Goal: Navigation & Orientation: Find specific page/section

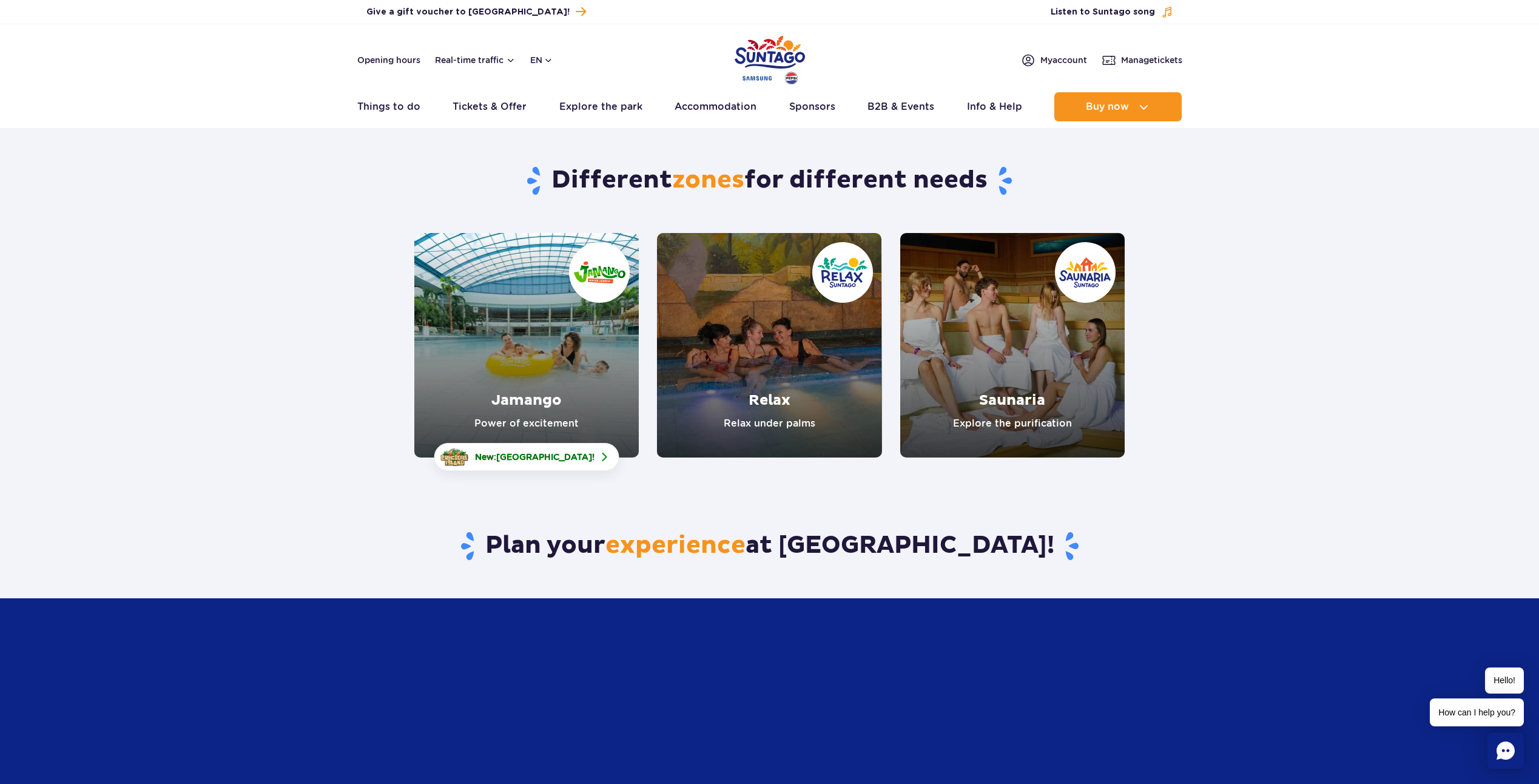
click at [532, 317] on link "Jamango" at bounding box center [526, 345] width 225 height 224
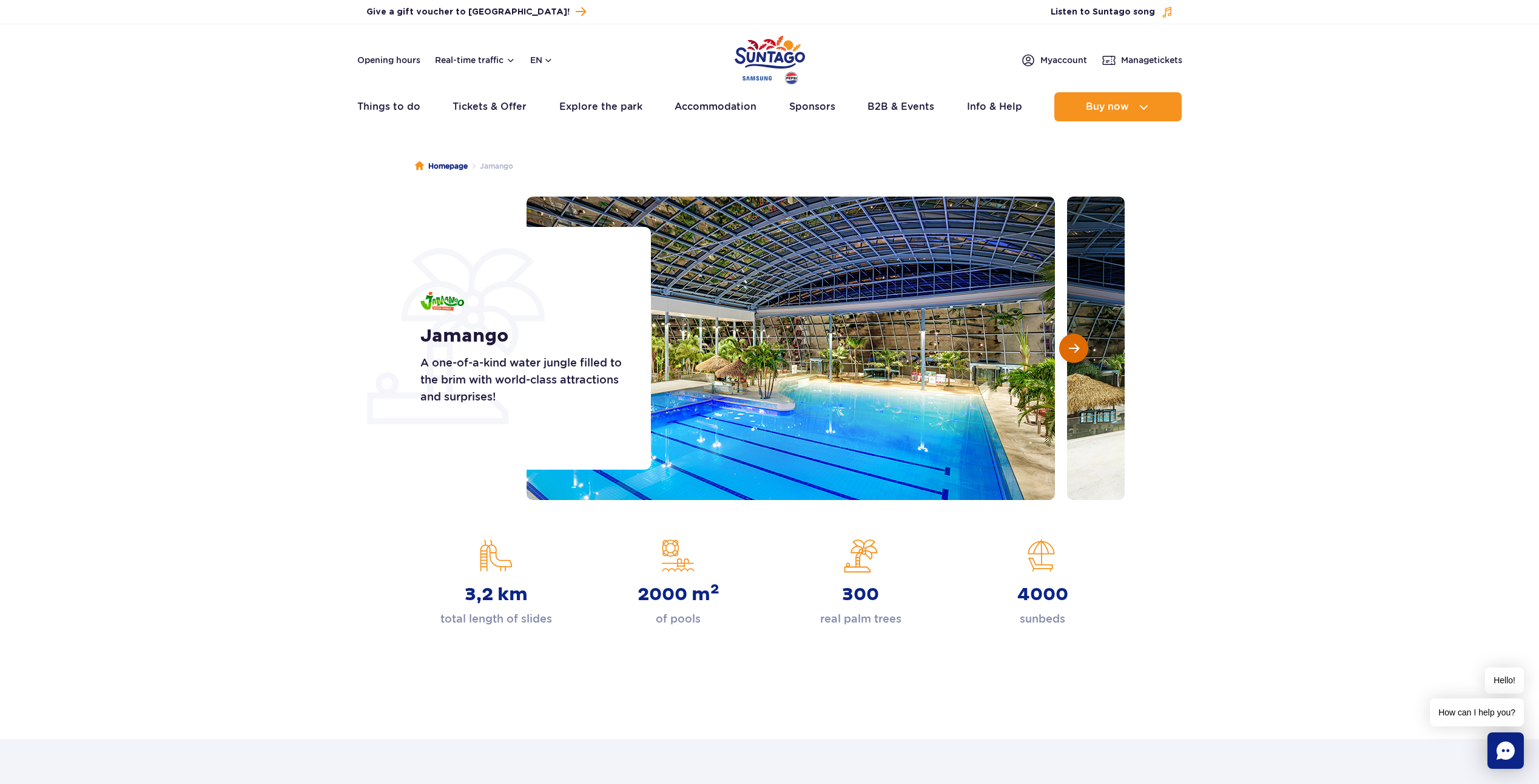
click at [1076, 344] on span "Next slide" at bounding box center [1074, 348] width 10 height 11
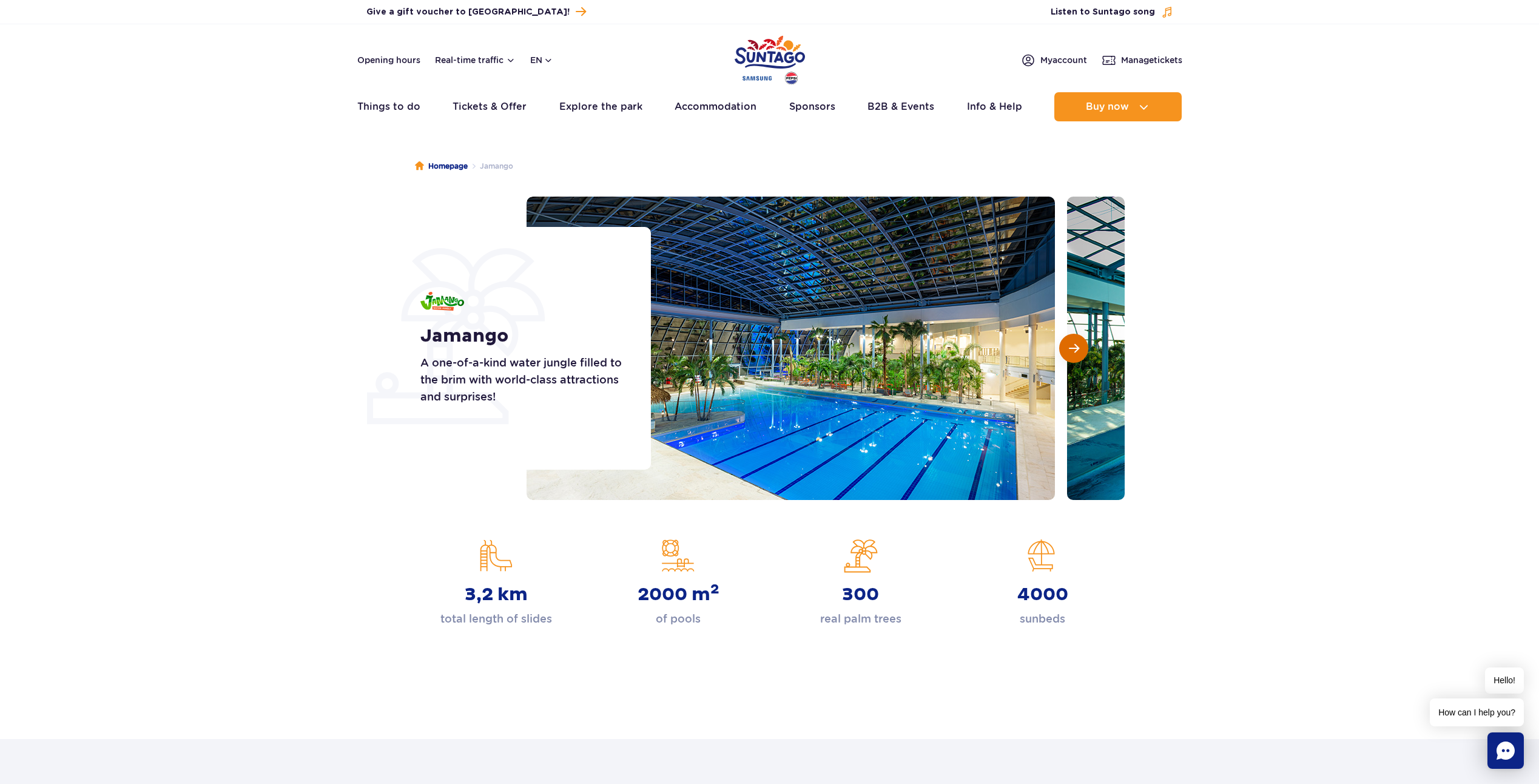
click at [1076, 344] on span "Next slide" at bounding box center [1074, 348] width 10 height 11
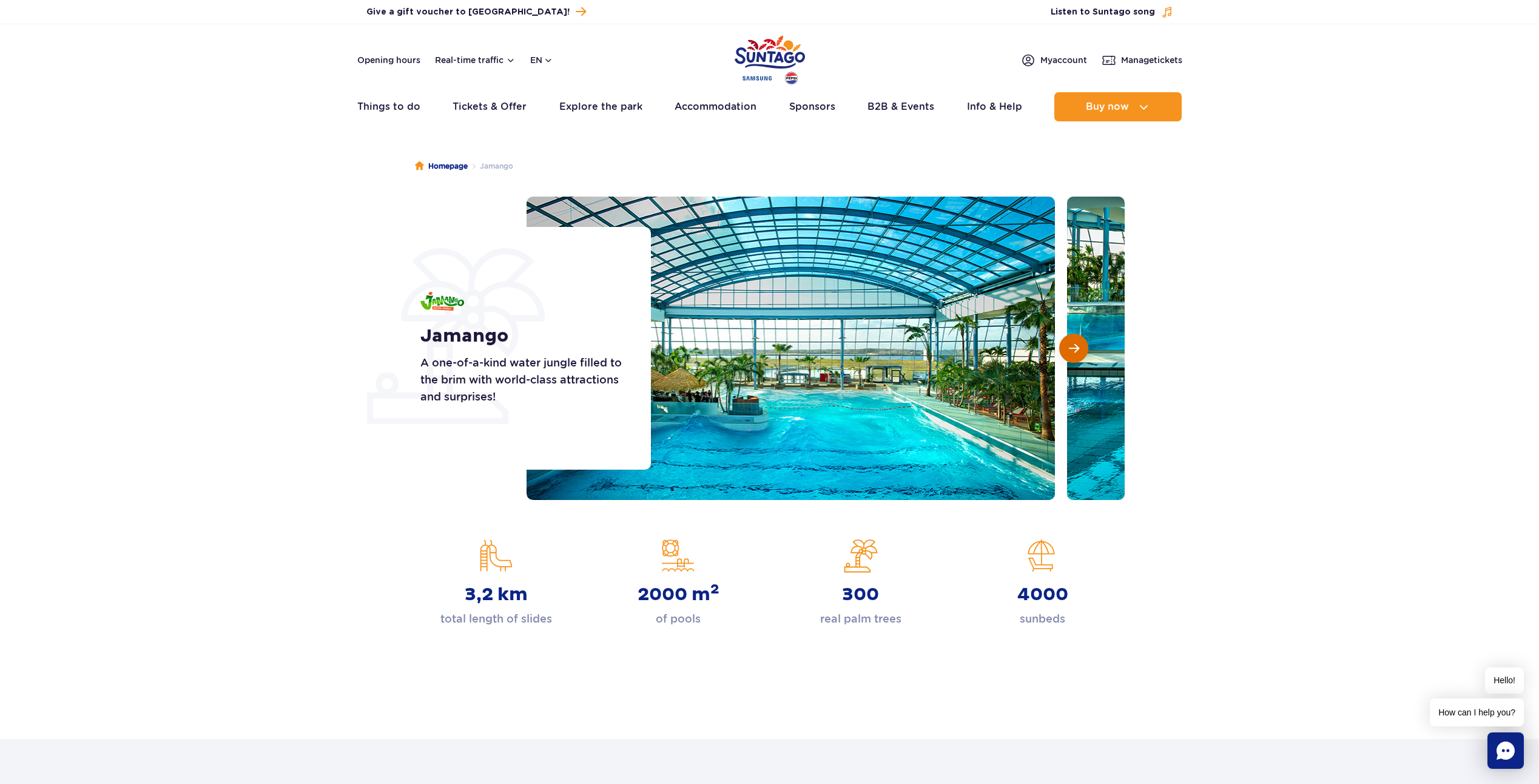
click at [1076, 344] on span "Next slide" at bounding box center [1074, 348] width 10 height 11
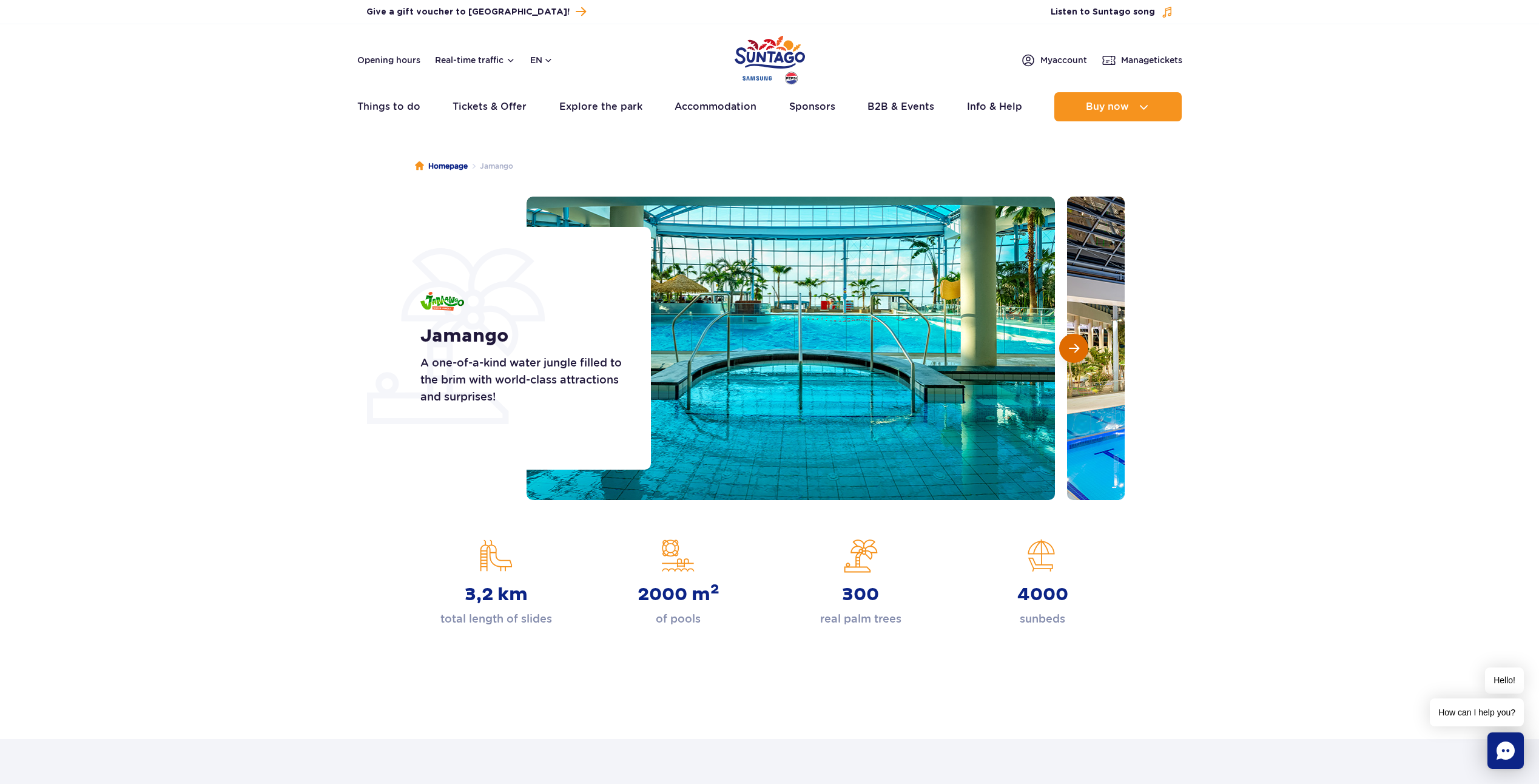
click at [1076, 344] on span "Next slide" at bounding box center [1074, 348] width 10 height 11
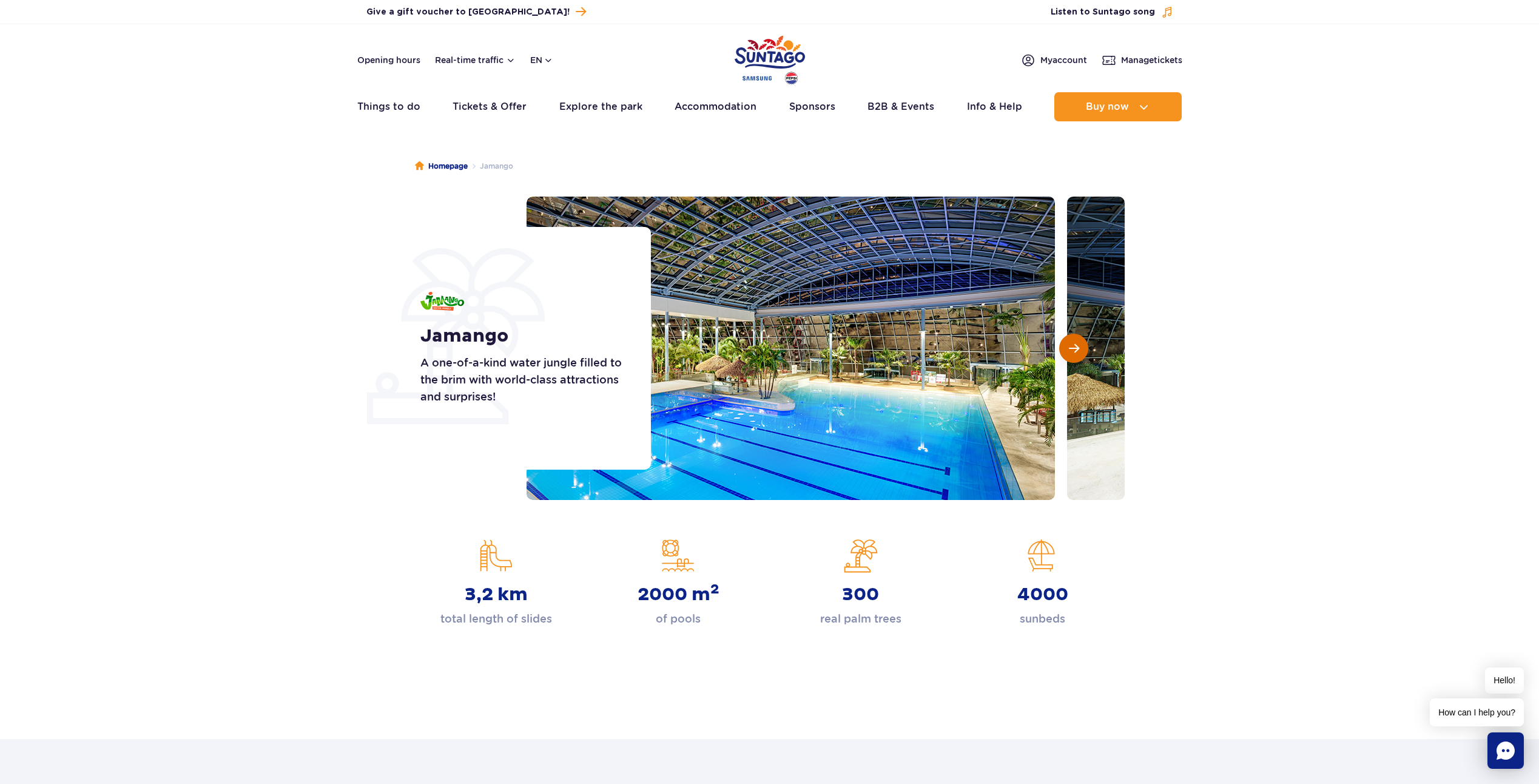
click at [1076, 344] on span "Next slide" at bounding box center [1074, 348] width 10 height 11
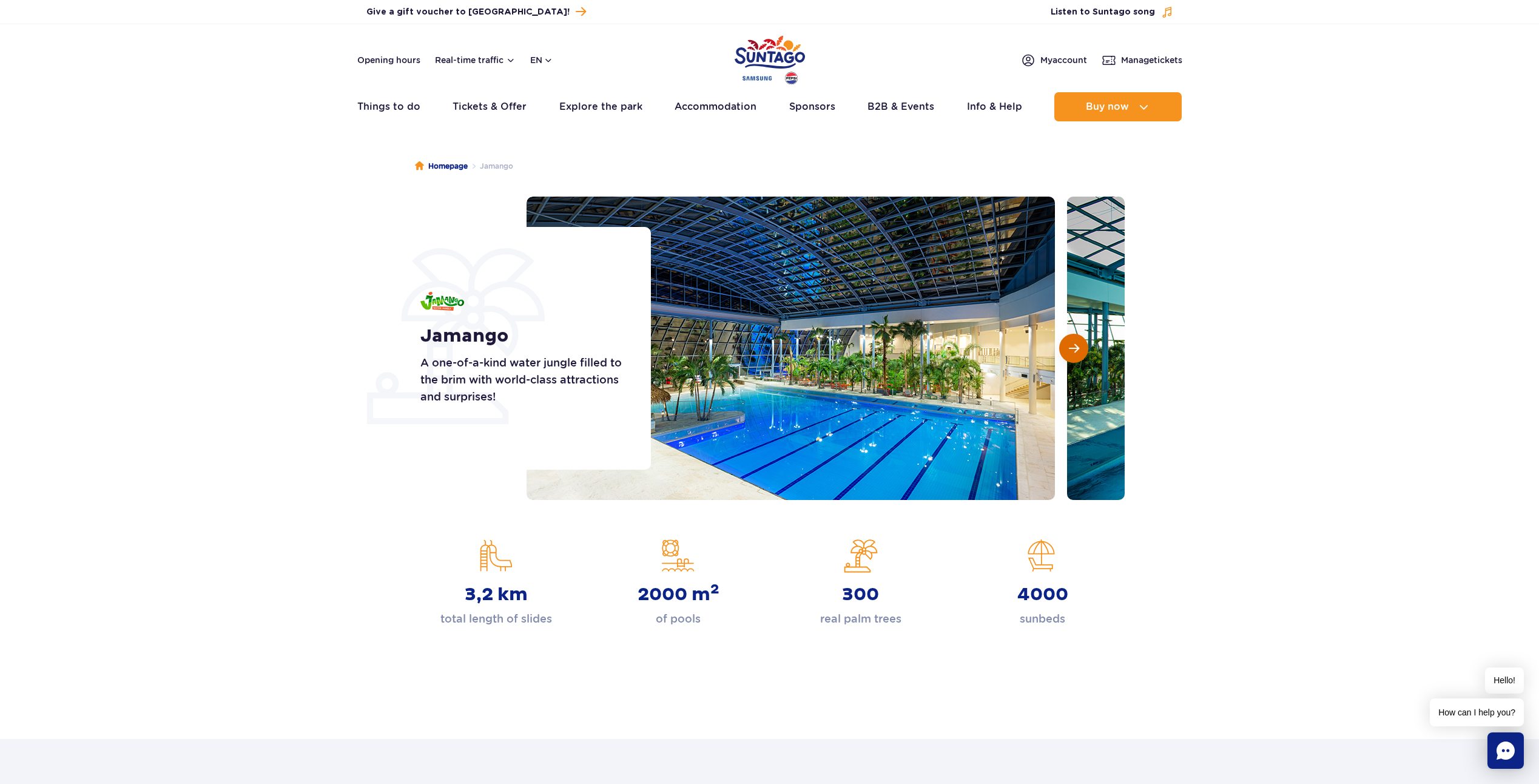
click at [1076, 344] on span "Next slide" at bounding box center [1074, 348] width 10 height 11
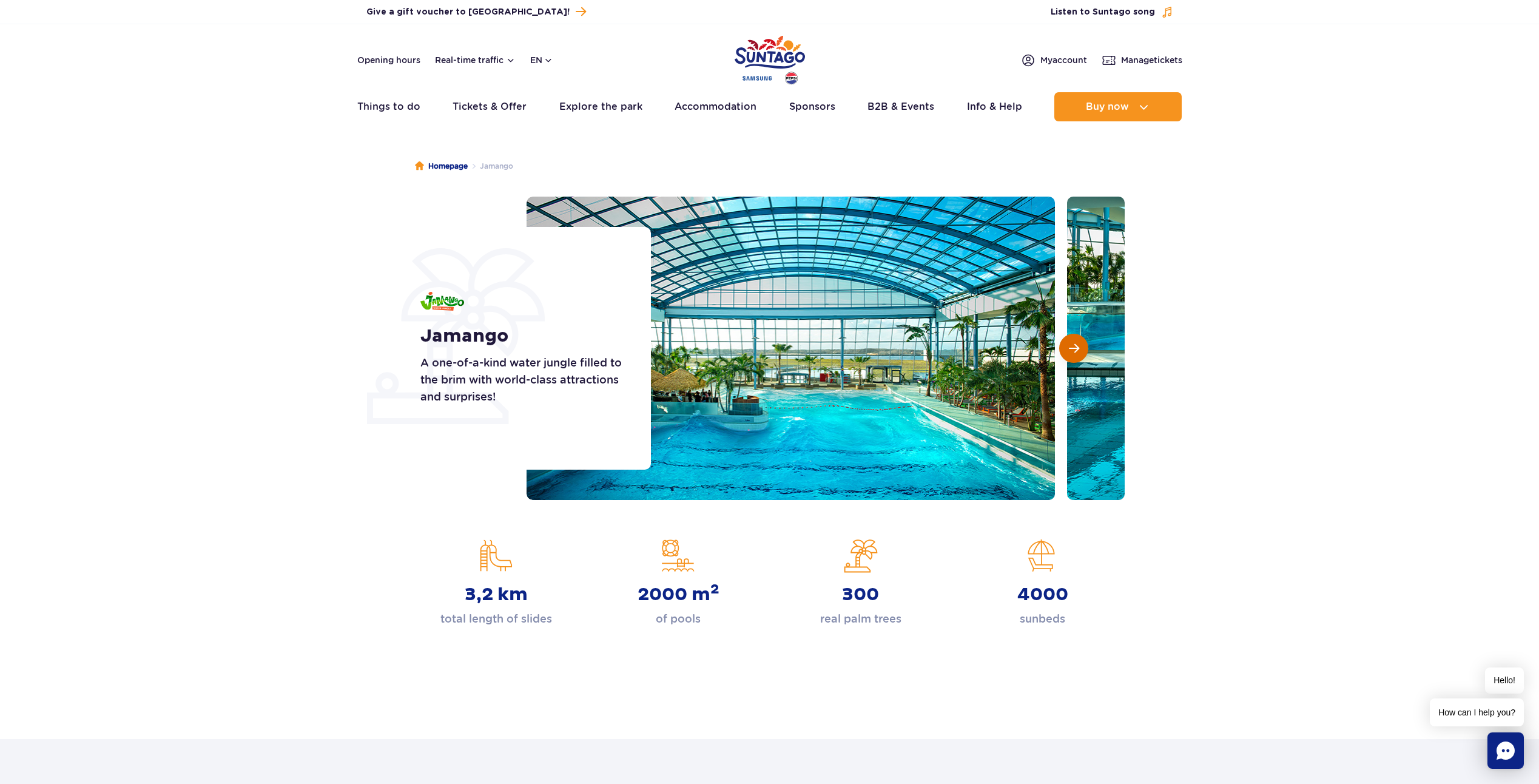
click at [1076, 344] on span "Next slide" at bounding box center [1074, 348] width 10 height 11
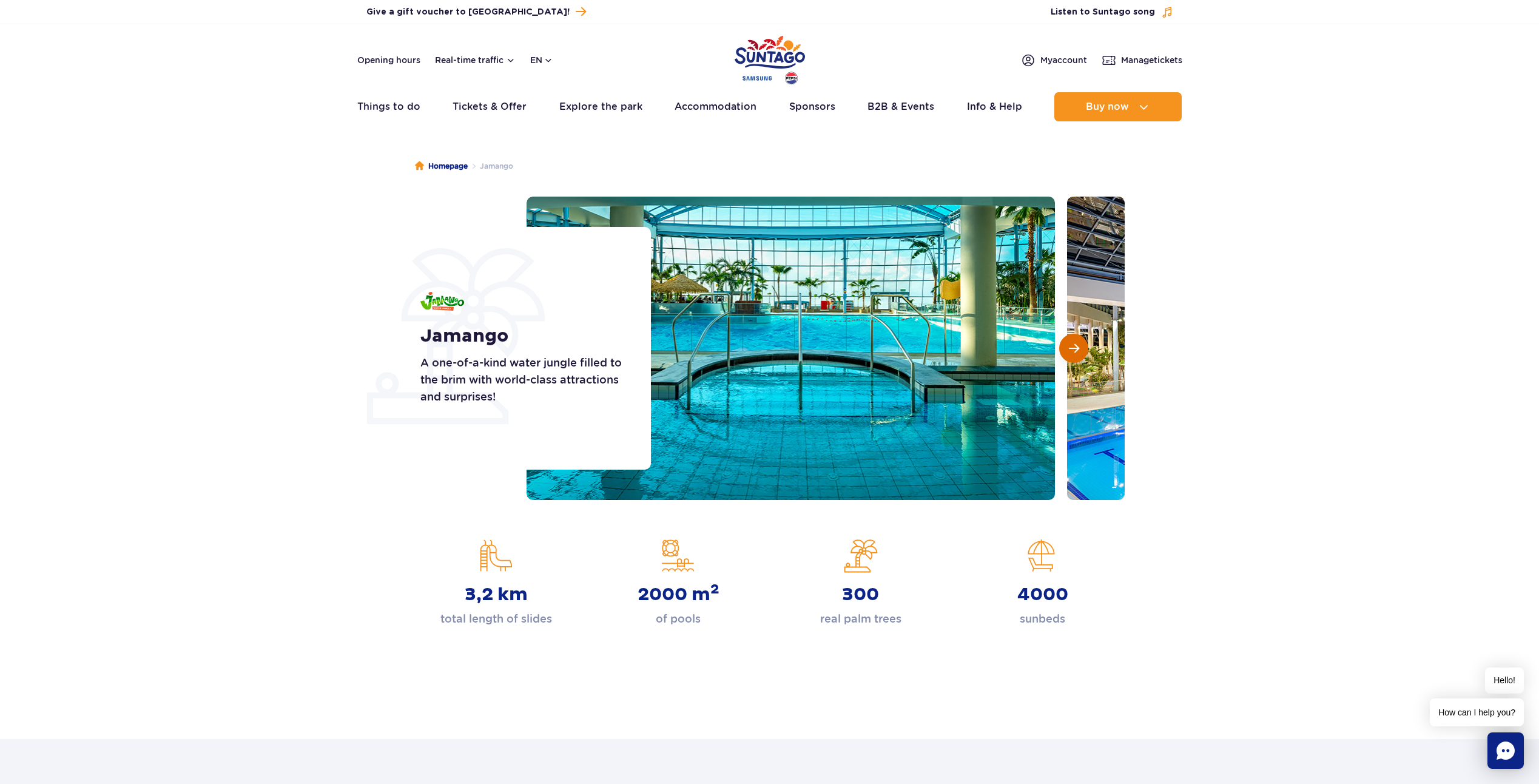
click at [1076, 344] on span "Next slide" at bounding box center [1074, 348] width 10 height 11
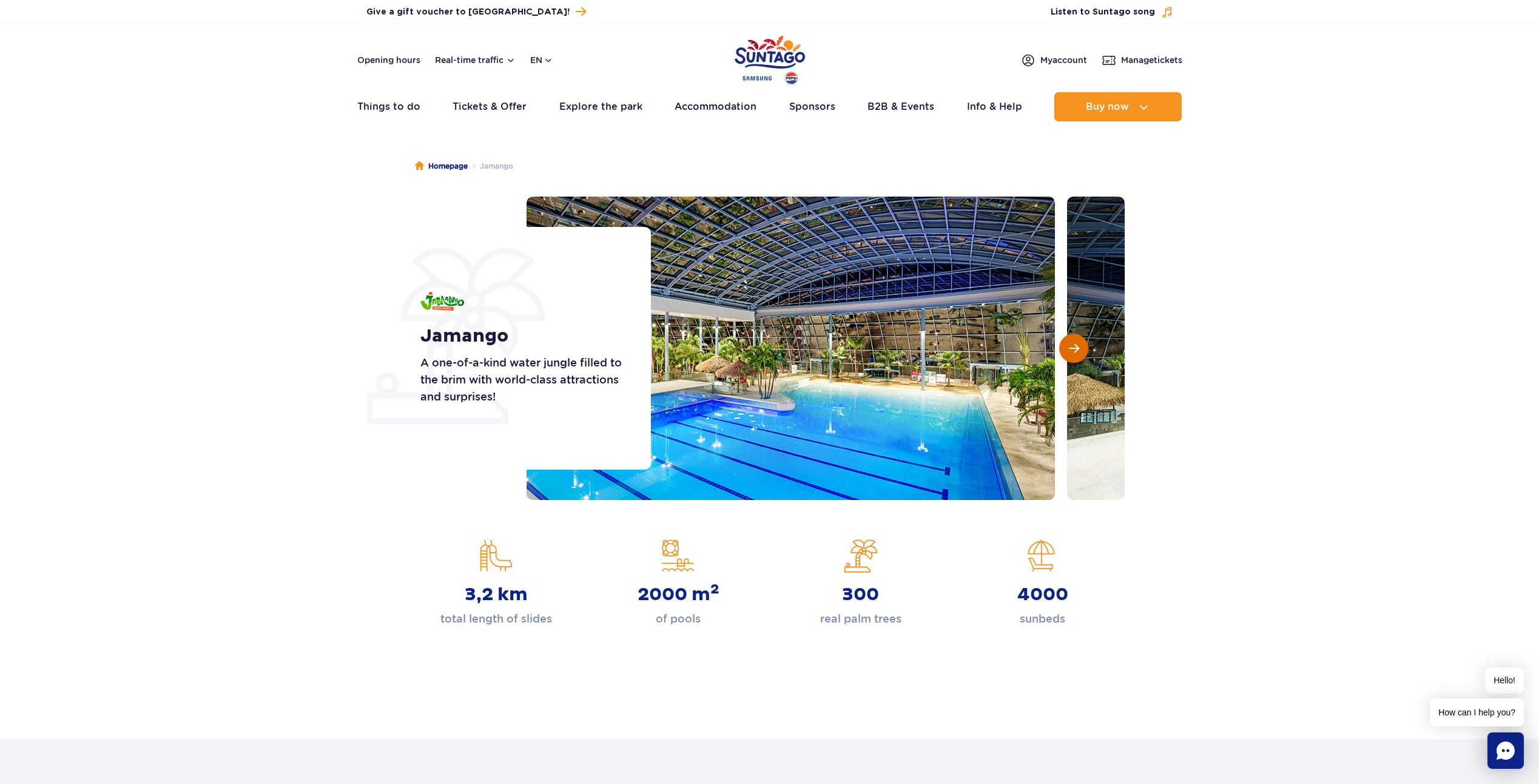
click at [1076, 344] on span "Next slide" at bounding box center [1074, 348] width 10 height 11
